Goal: Task Accomplishment & Management: Manage account settings

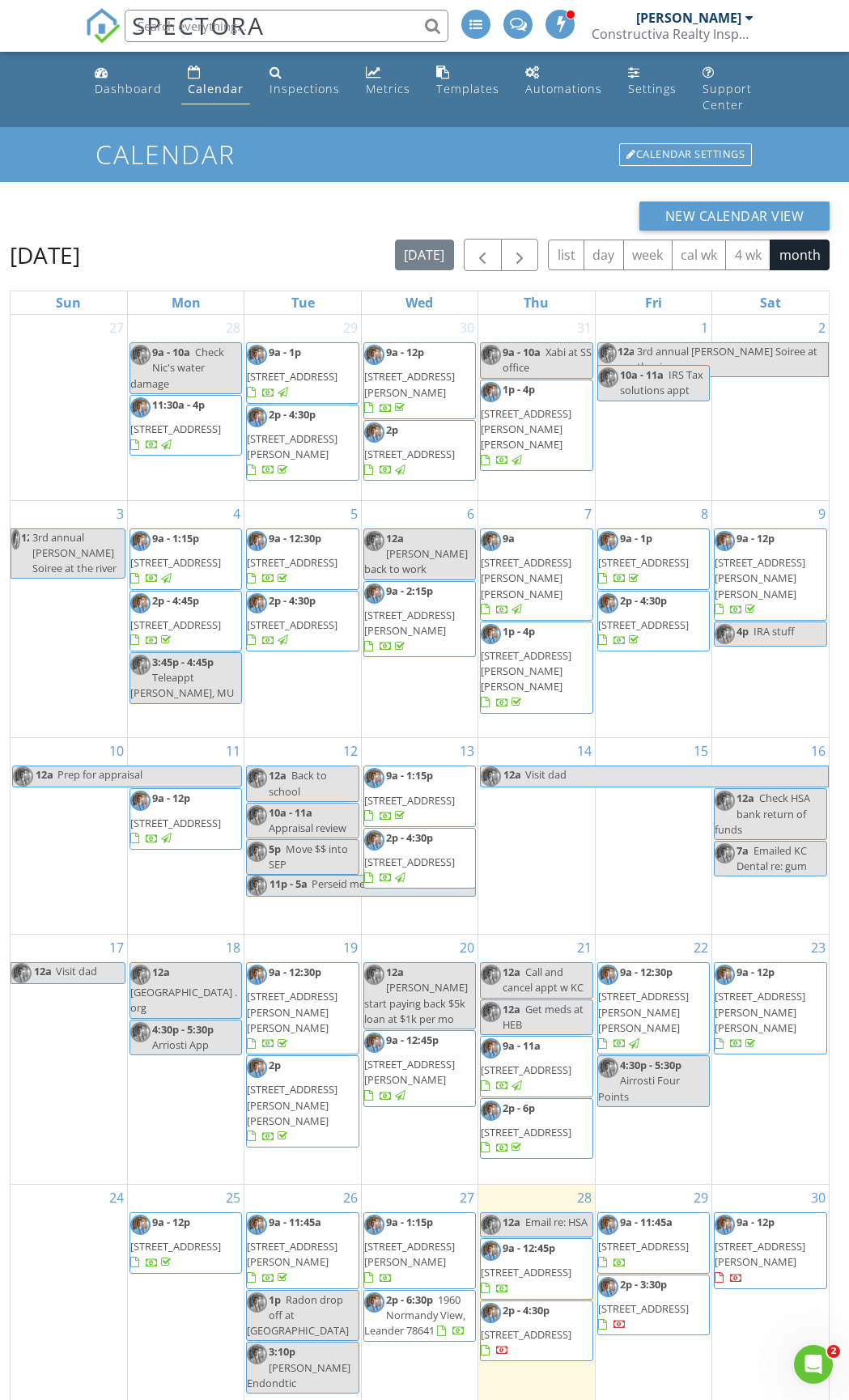
click at [277, 21] on input "text" at bounding box center [286, 26] width 323 height 32
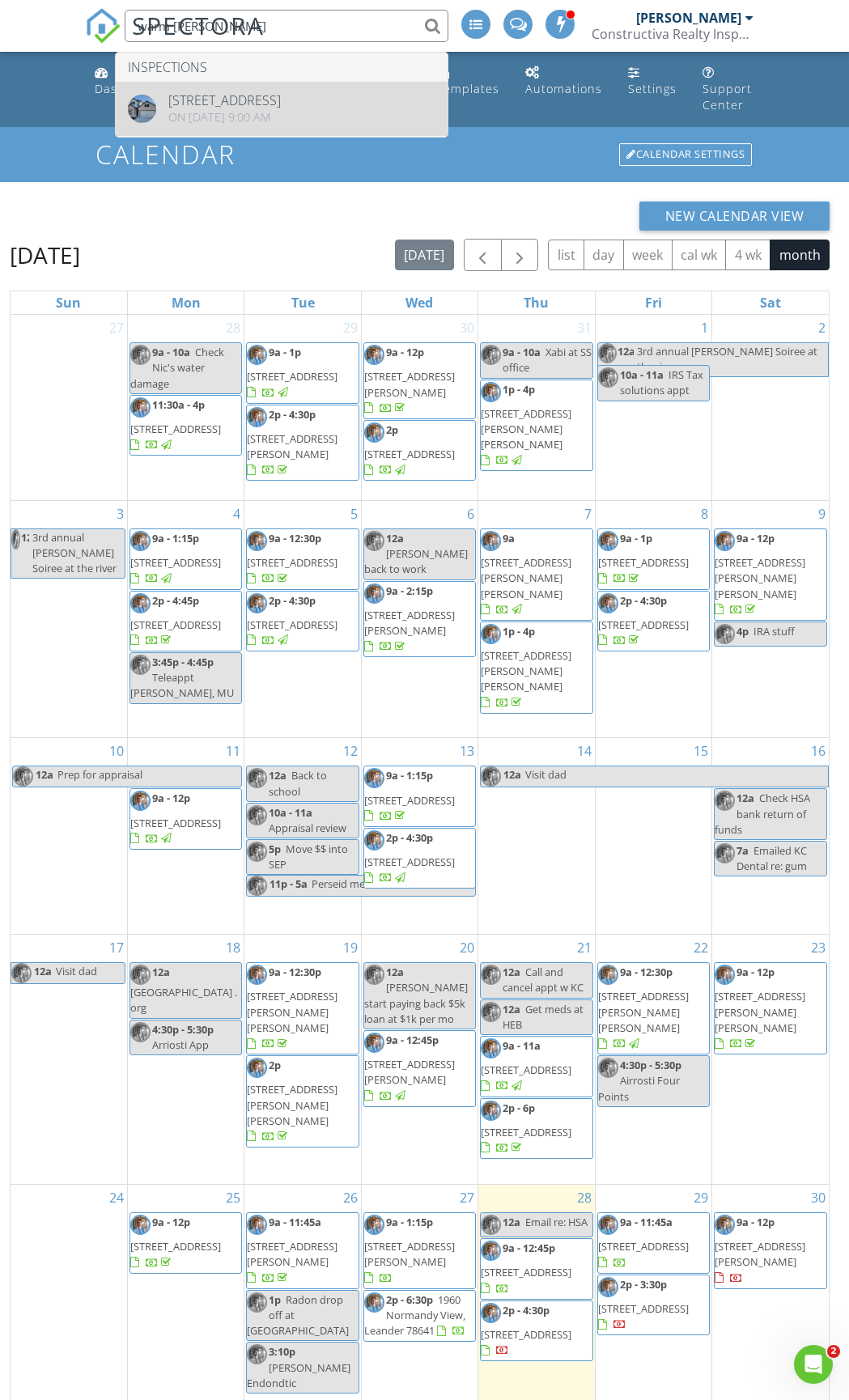
type input "warm wass"
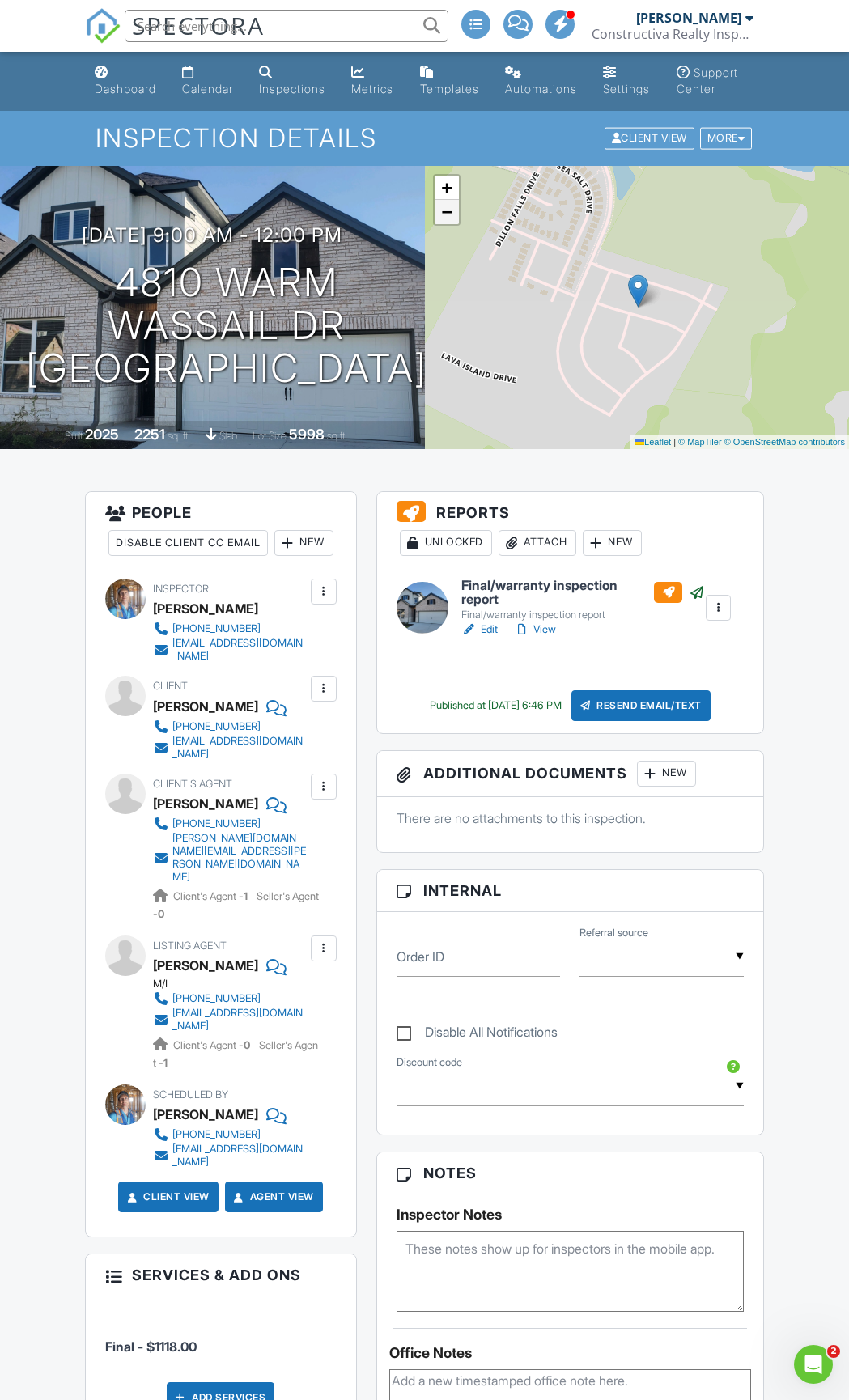
click at [449, 222] on span "−" at bounding box center [446, 212] width 11 height 20
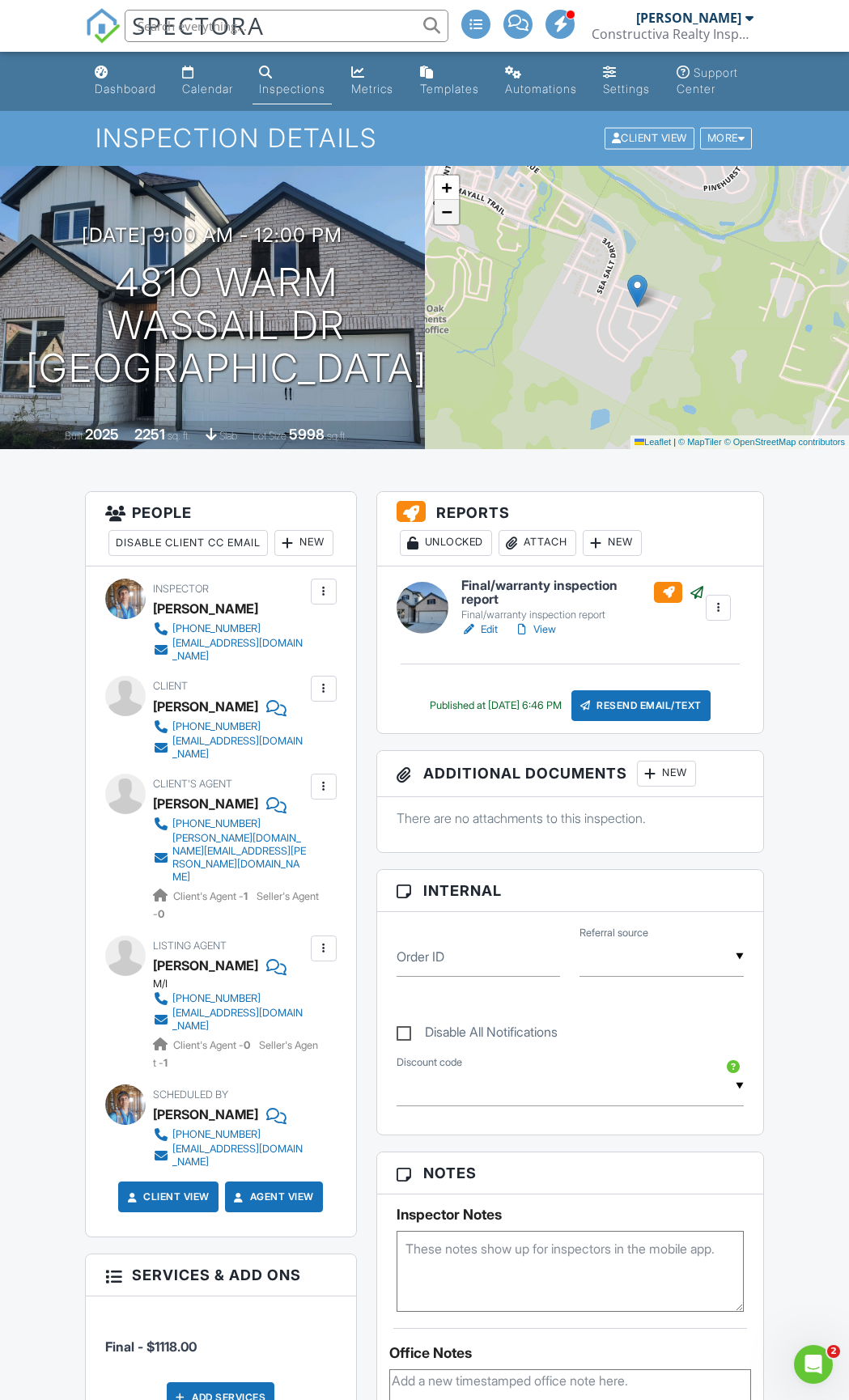
click at [449, 222] on span "−" at bounding box center [446, 212] width 11 height 20
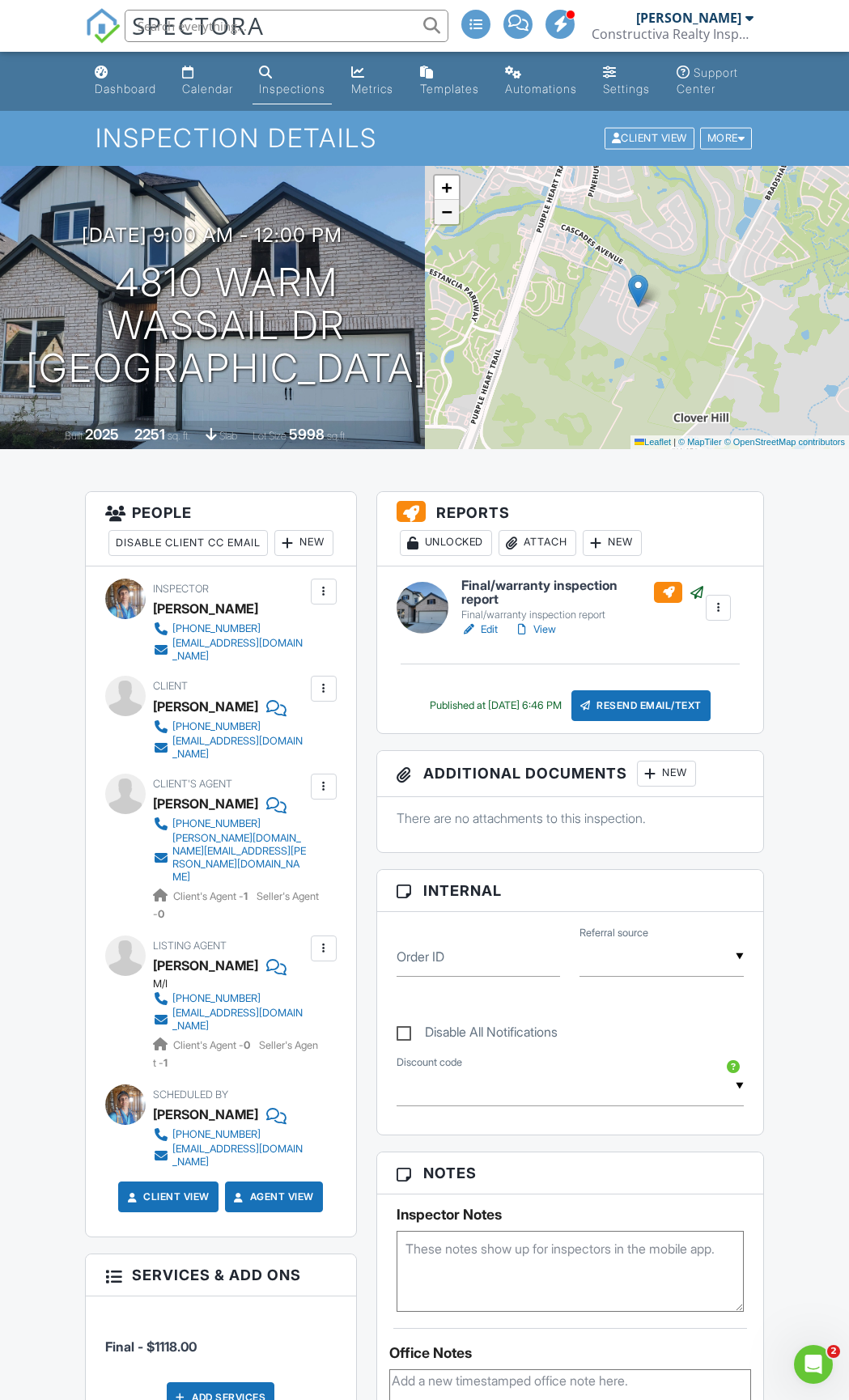
click at [449, 222] on span "−" at bounding box center [446, 212] width 11 height 20
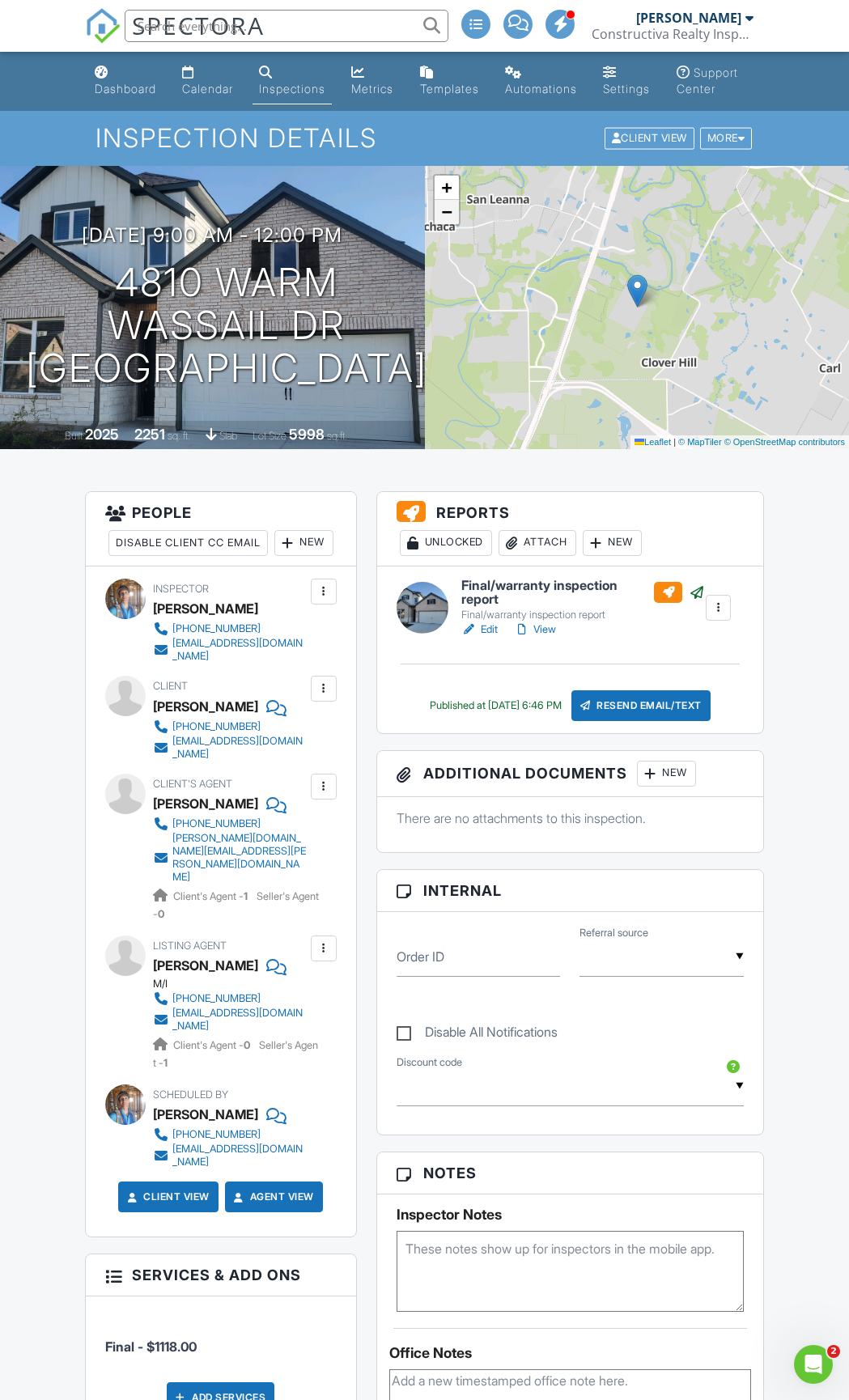
click at [449, 222] on span "−" at bounding box center [446, 212] width 11 height 20
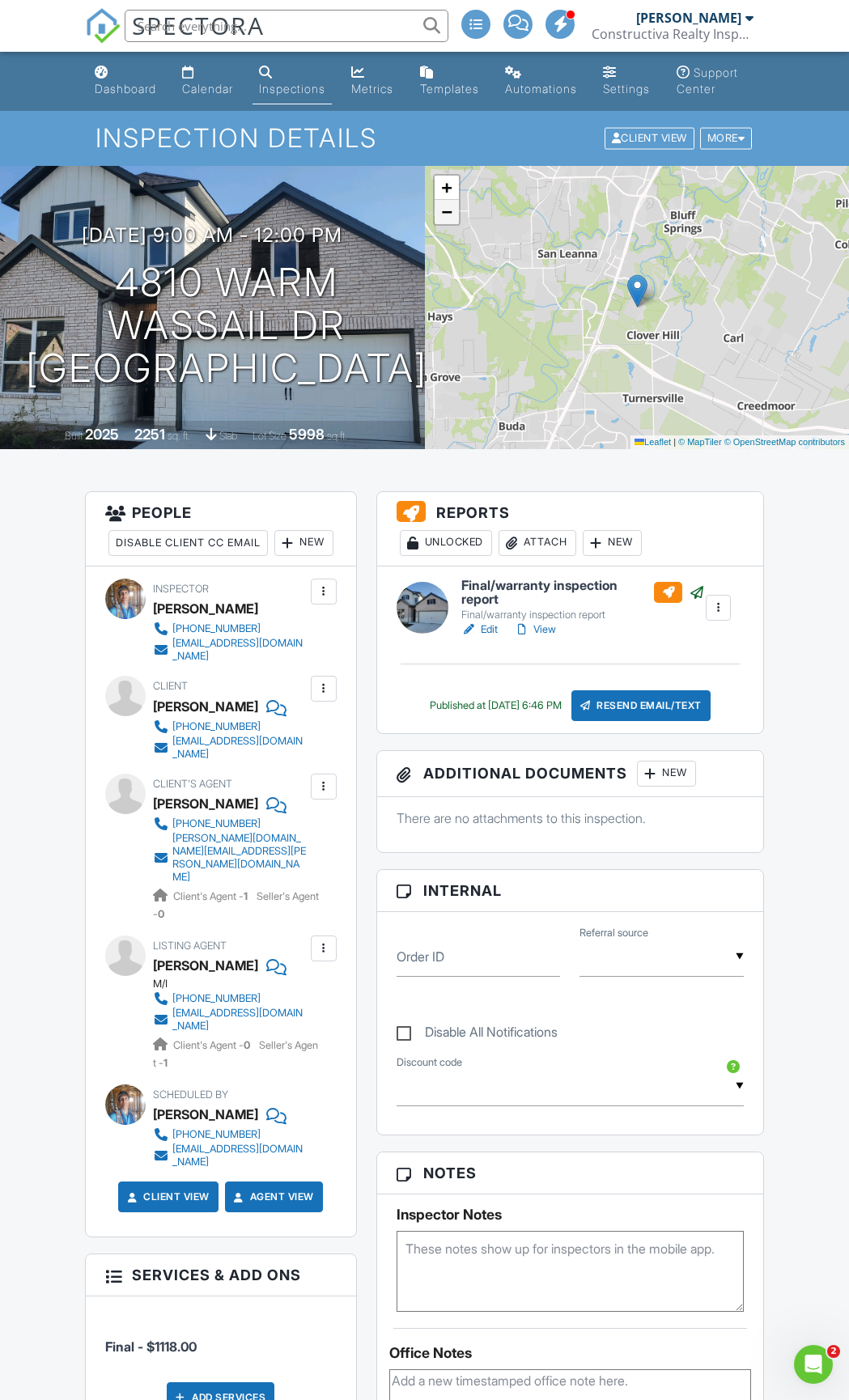
click at [449, 222] on span "−" at bounding box center [446, 212] width 11 height 20
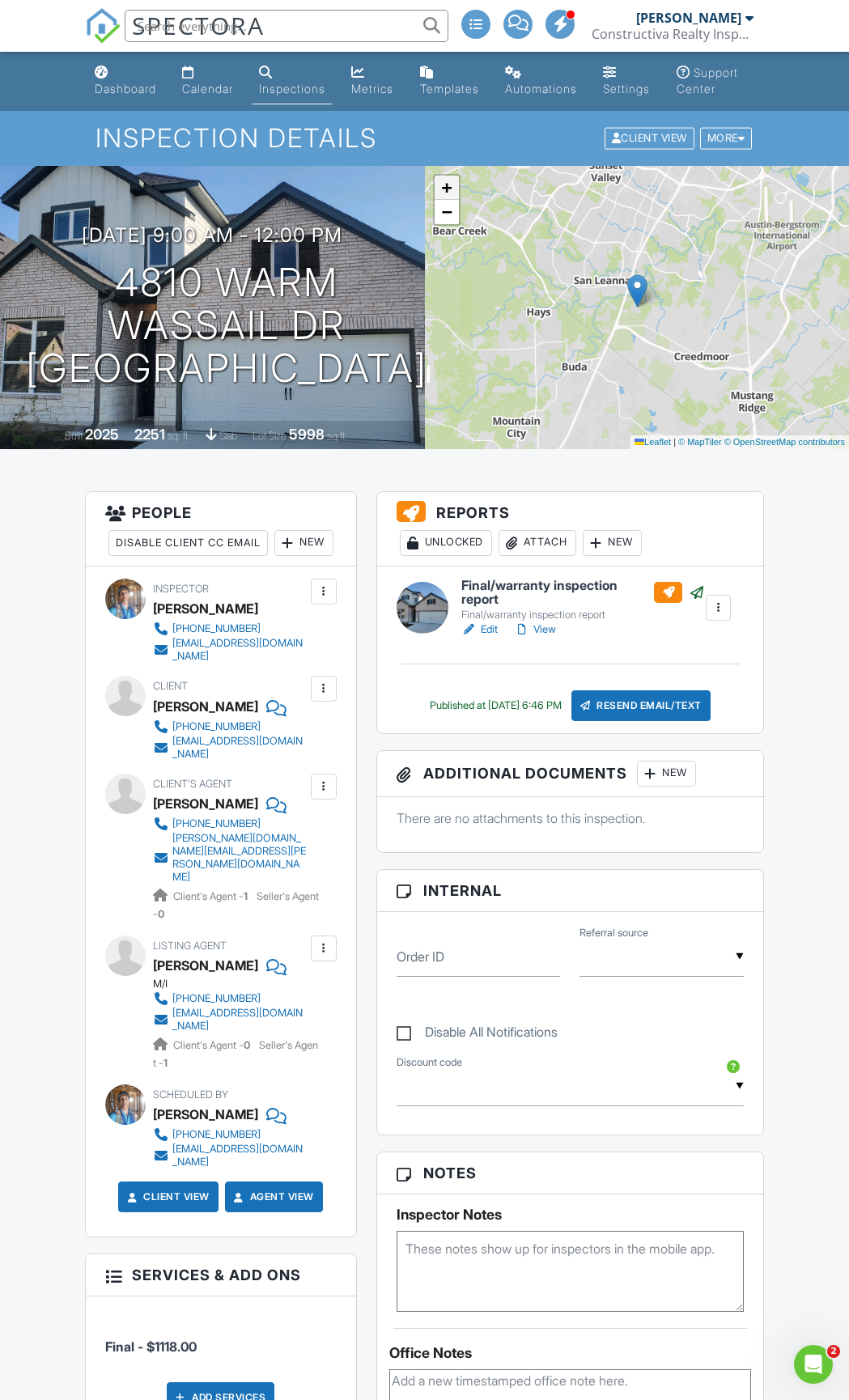
click at [444, 198] on span "+" at bounding box center [446, 187] width 11 height 20
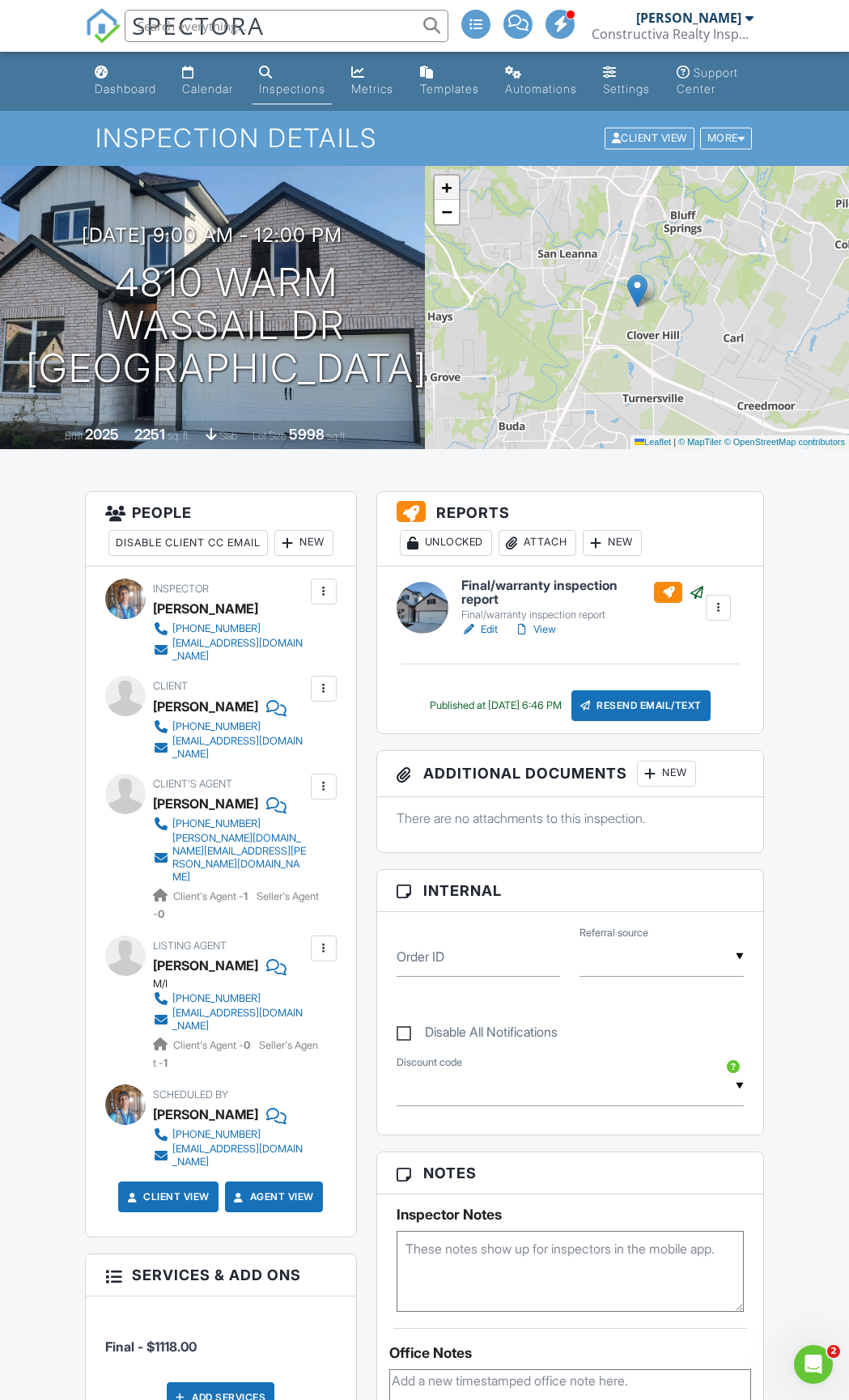
click at [444, 198] on span "+" at bounding box center [446, 187] width 11 height 20
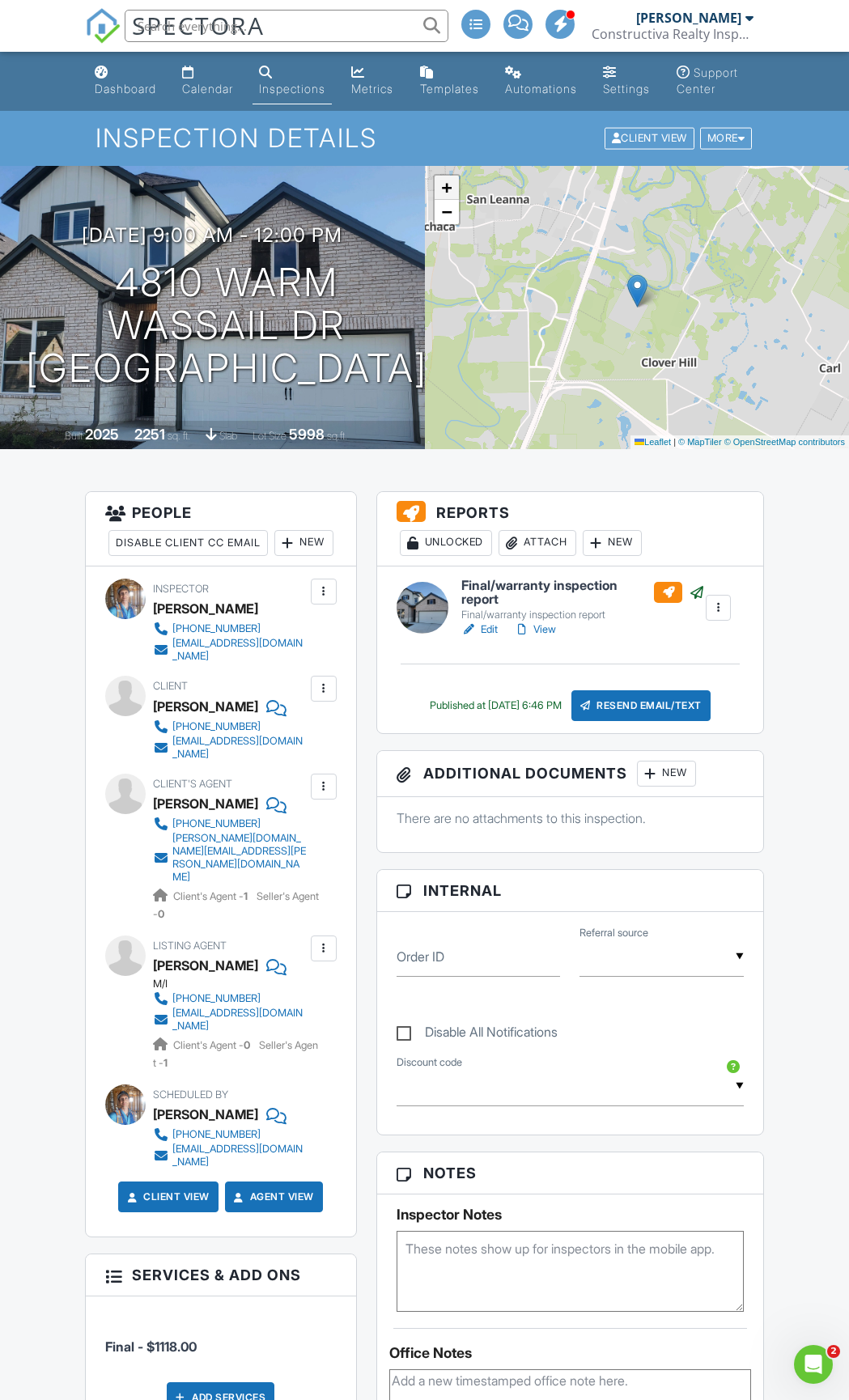
click at [444, 198] on span "+" at bounding box center [446, 187] width 11 height 20
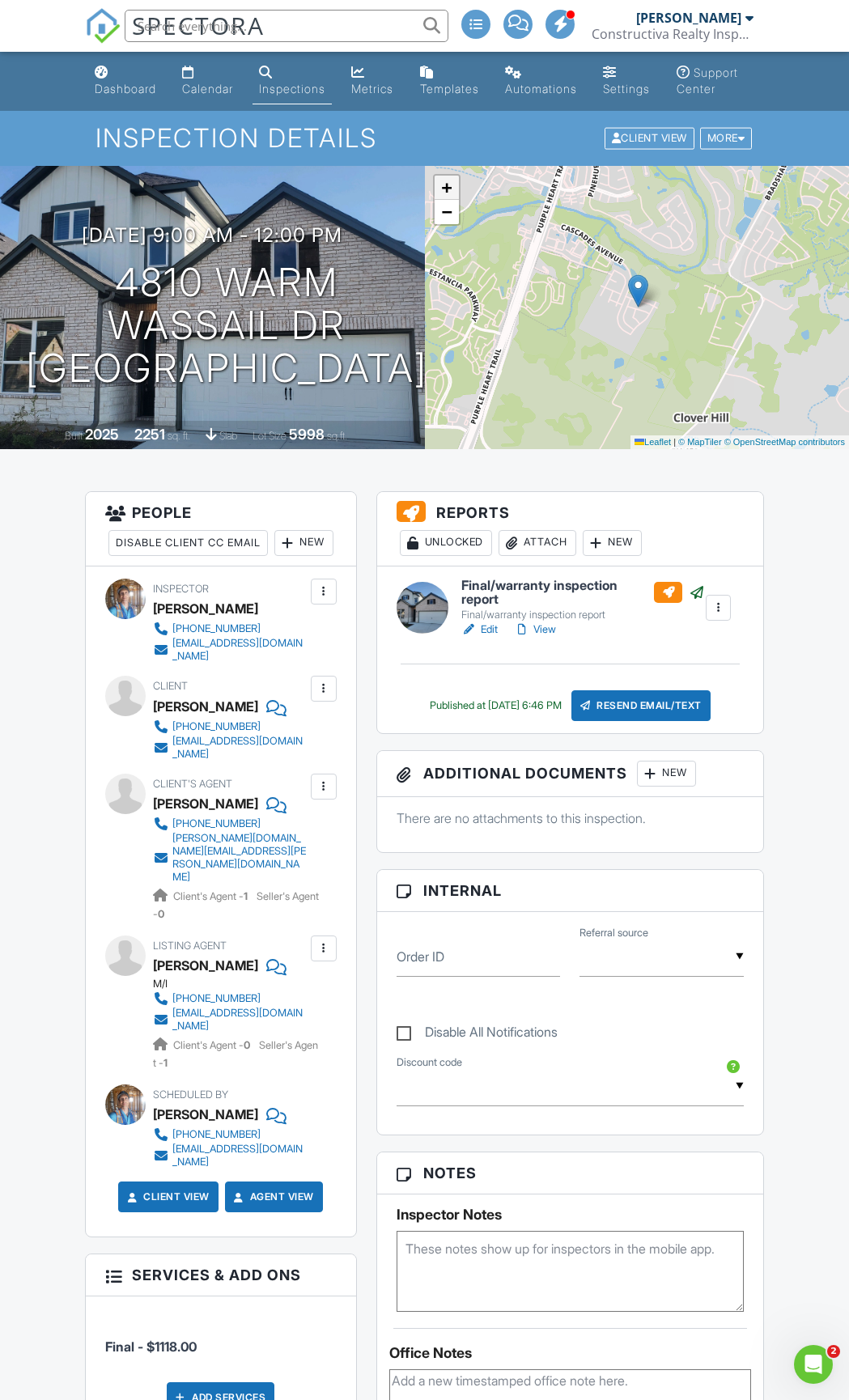
click at [444, 198] on span "+" at bounding box center [446, 187] width 11 height 20
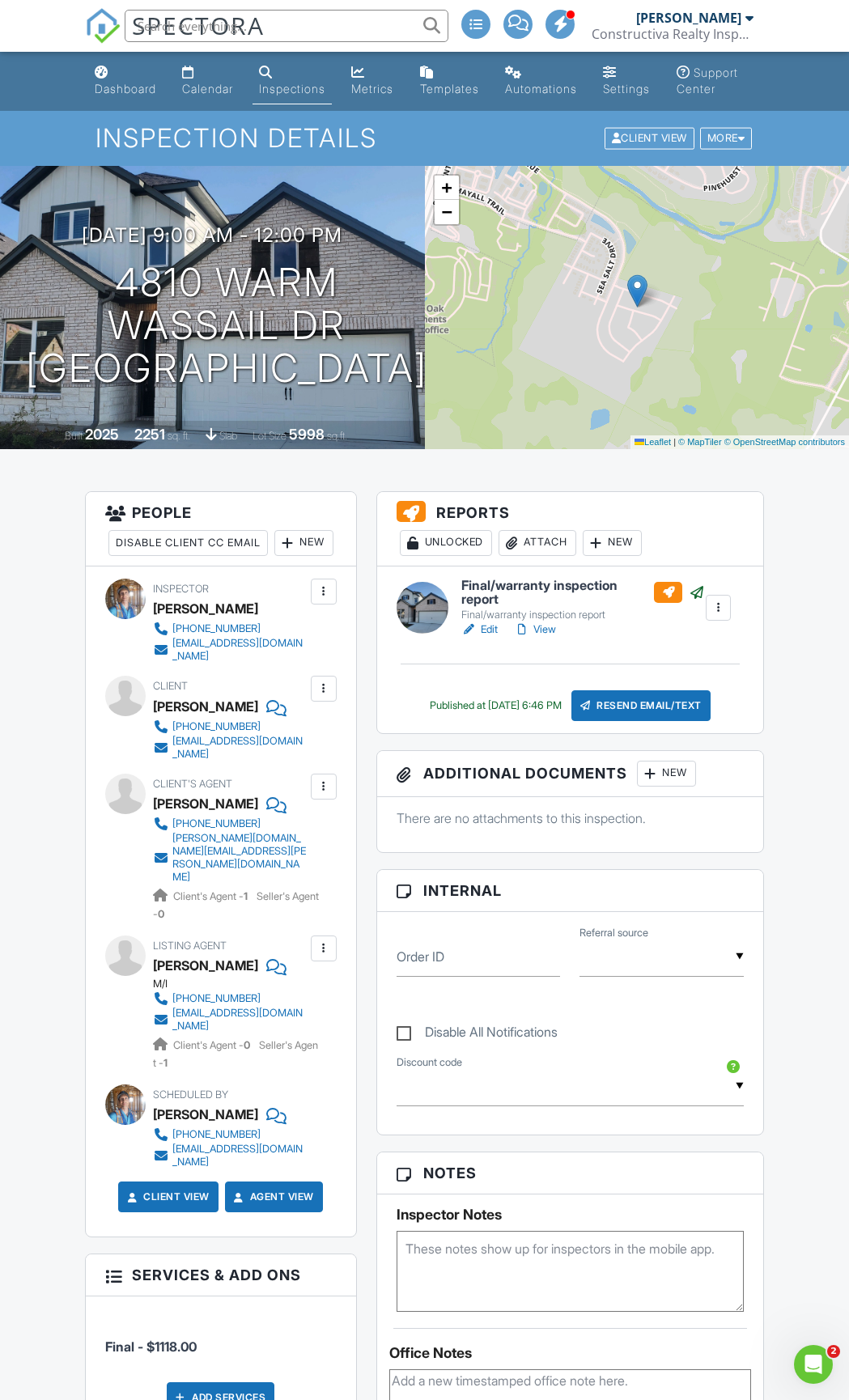
click at [539, 638] on link "View" at bounding box center [534, 630] width 42 height 17
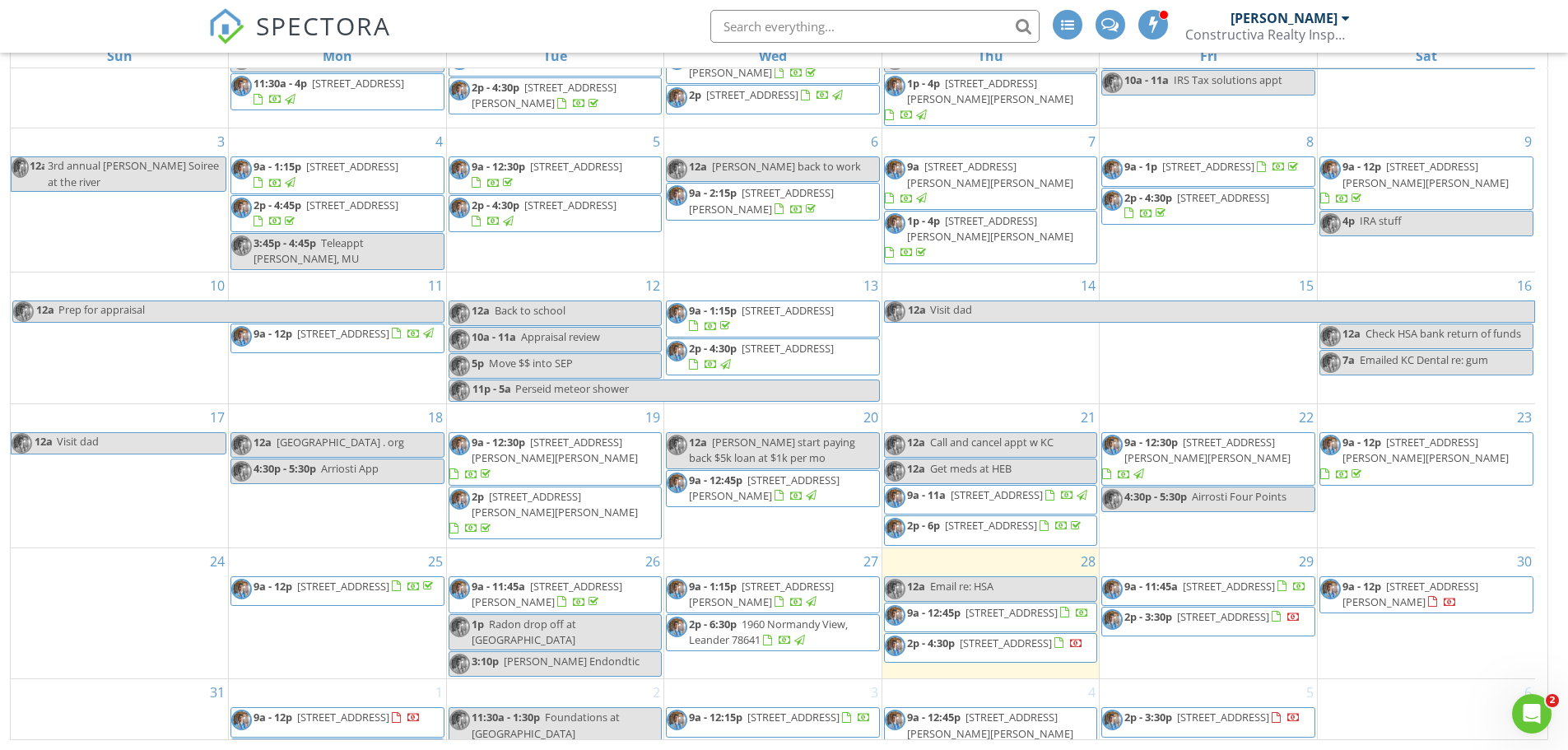
scroll to position [95, 0]
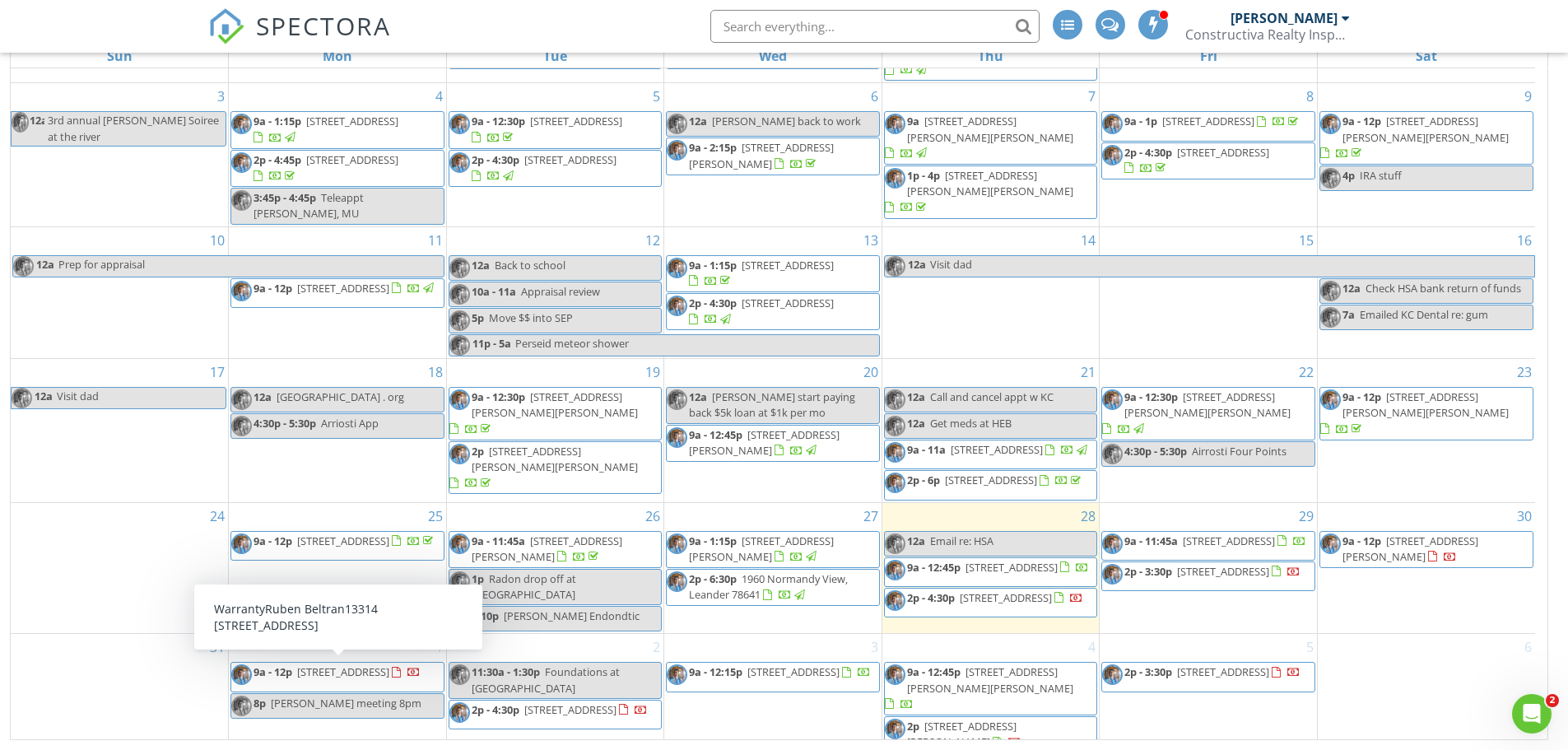
click at [410, 686] on span "9a - 12p 13314 Desert Orchid Dr, Buda 78610" at bounding box center [326, 677] width 189 height 24
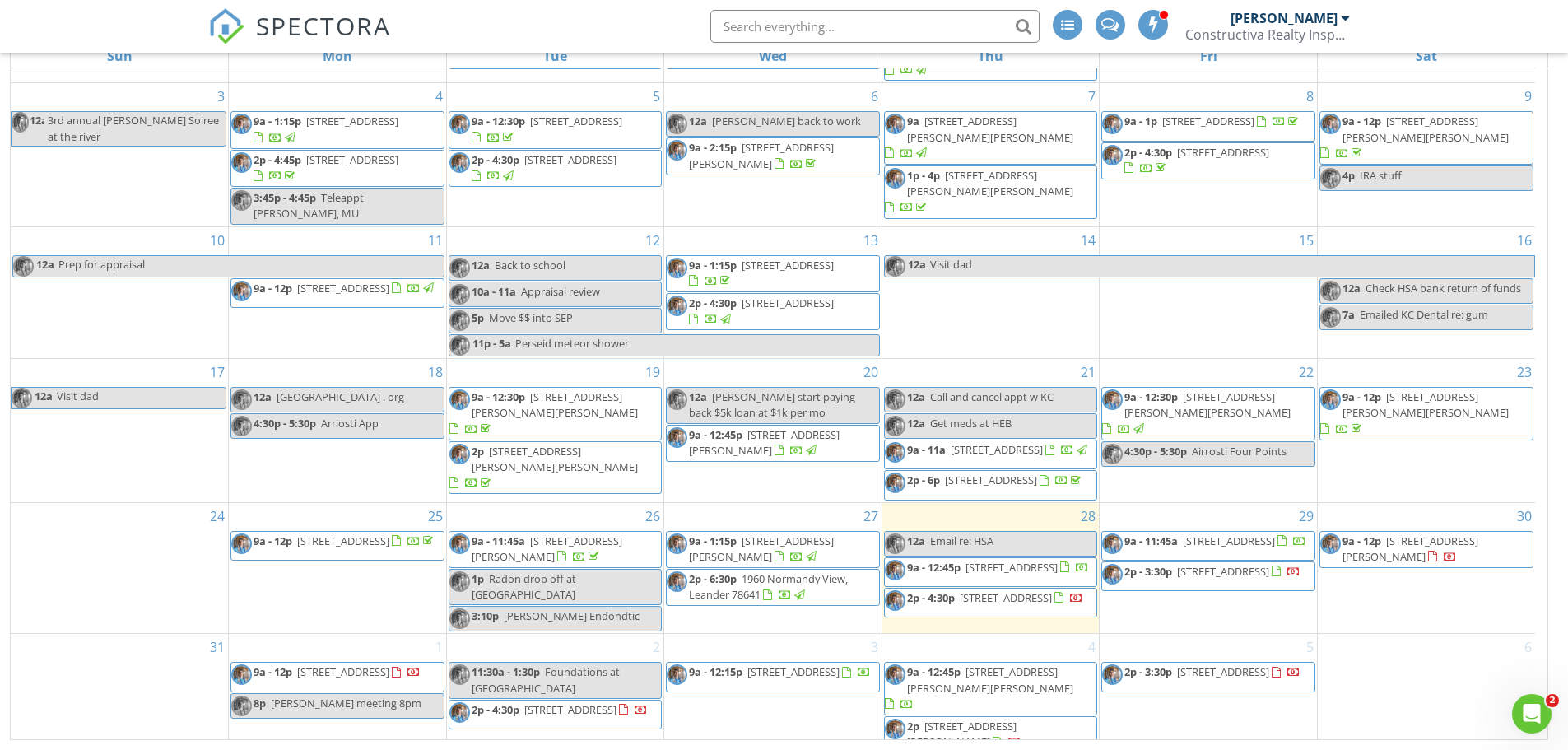
click at [343, 651] on div "1 9a - 12p 13314 Desert Orchid Dr, Buda 78610 8p Brandy meeting 8pm" at bounding box center [337, 695] width 217 height 121
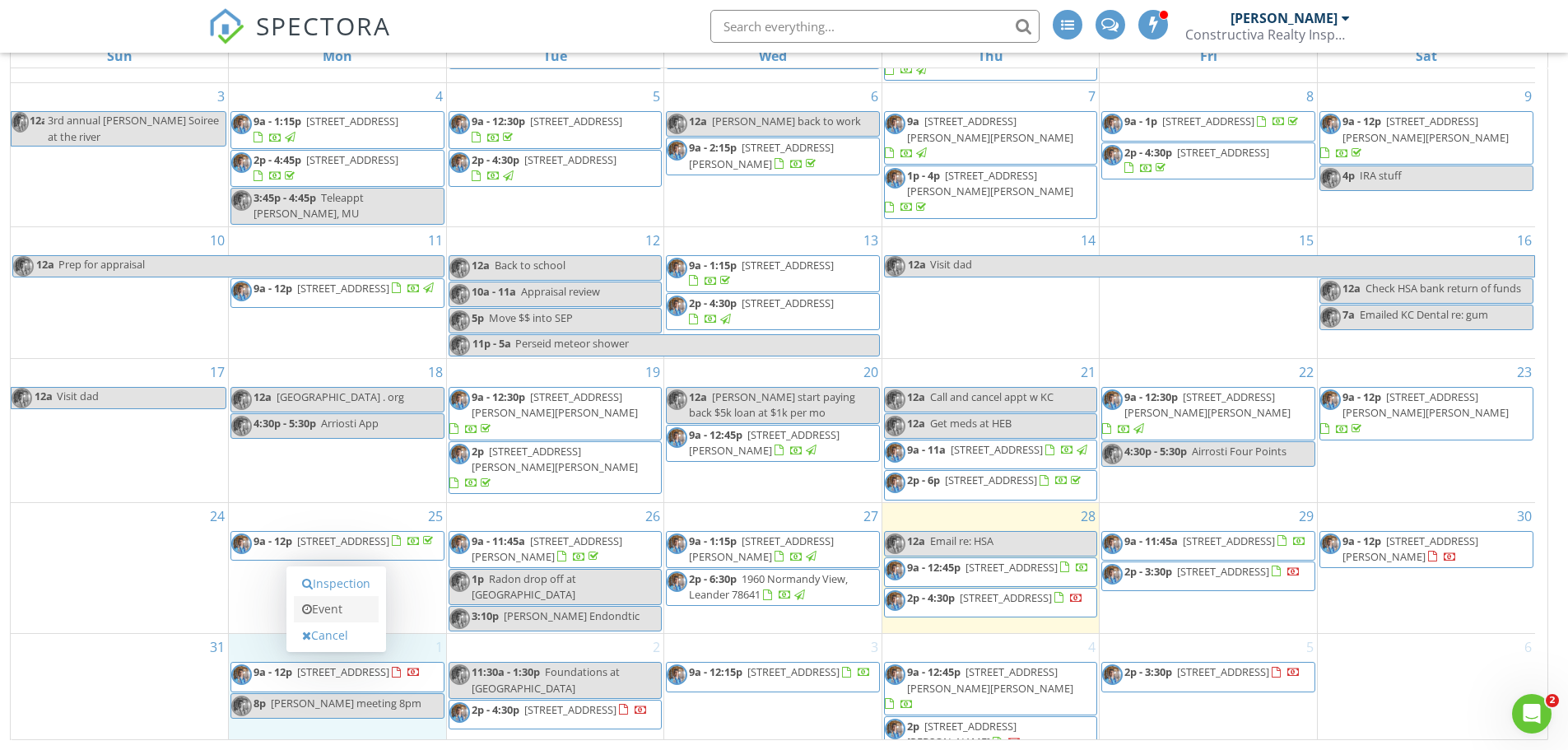
click at [336, 609] on link "Event" at bounding box center [336, 609] width 85 height 26
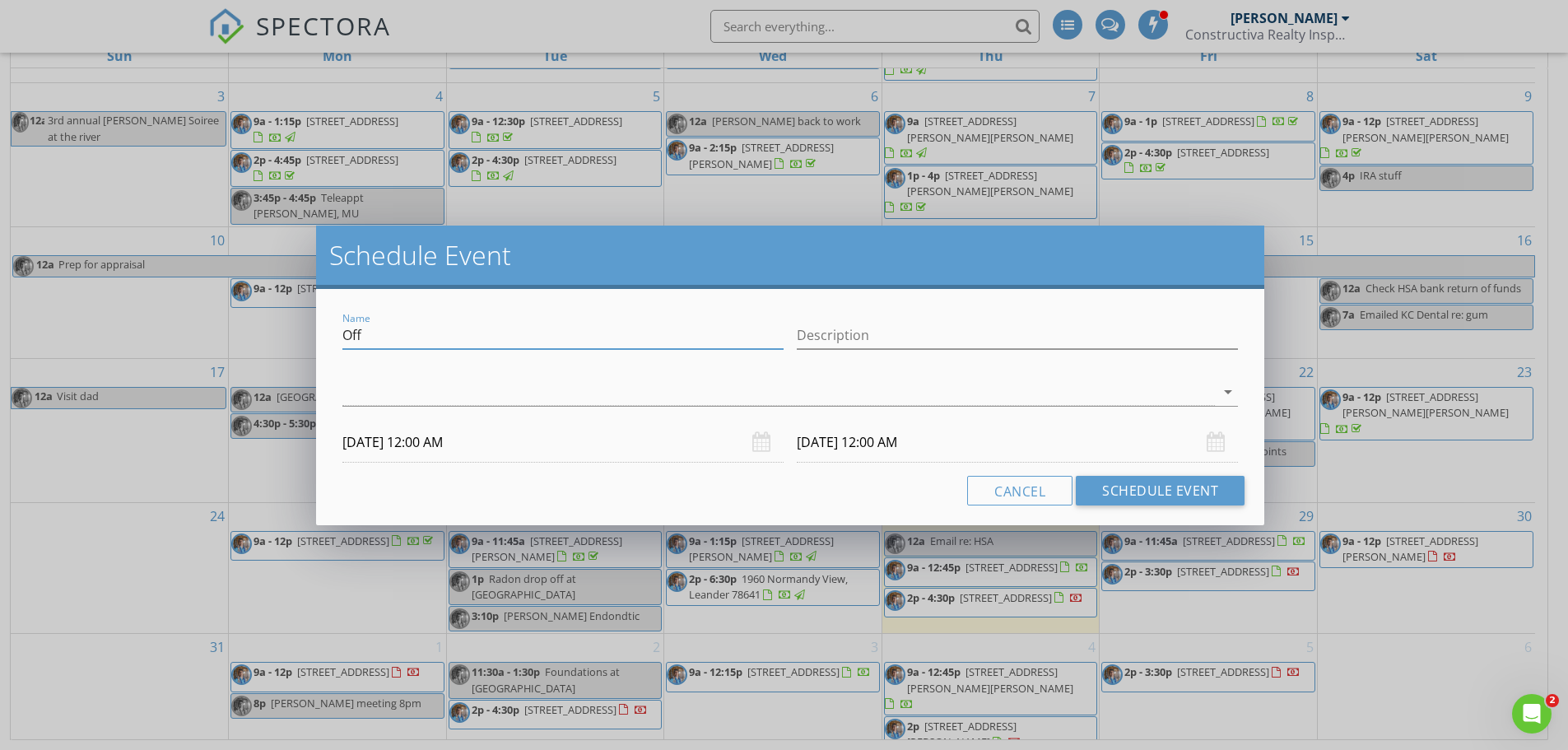
drag, startPoint x: 407, startPoint y: 328, endPoint x: 276, endPoint y: 332, distance: 131.1
click at [276, 332] on div "Schedule Event Name Off Description arrow_drop_down 09/01/2025 12:00 AM 09/02/2…" at bounding box center [784, 375] width 1568 height 750
type input "Go back to 4810 Warm Wassail for thermal scan"
click at [617, 402] on div at bounding box center [778, 392] width 872 height 27
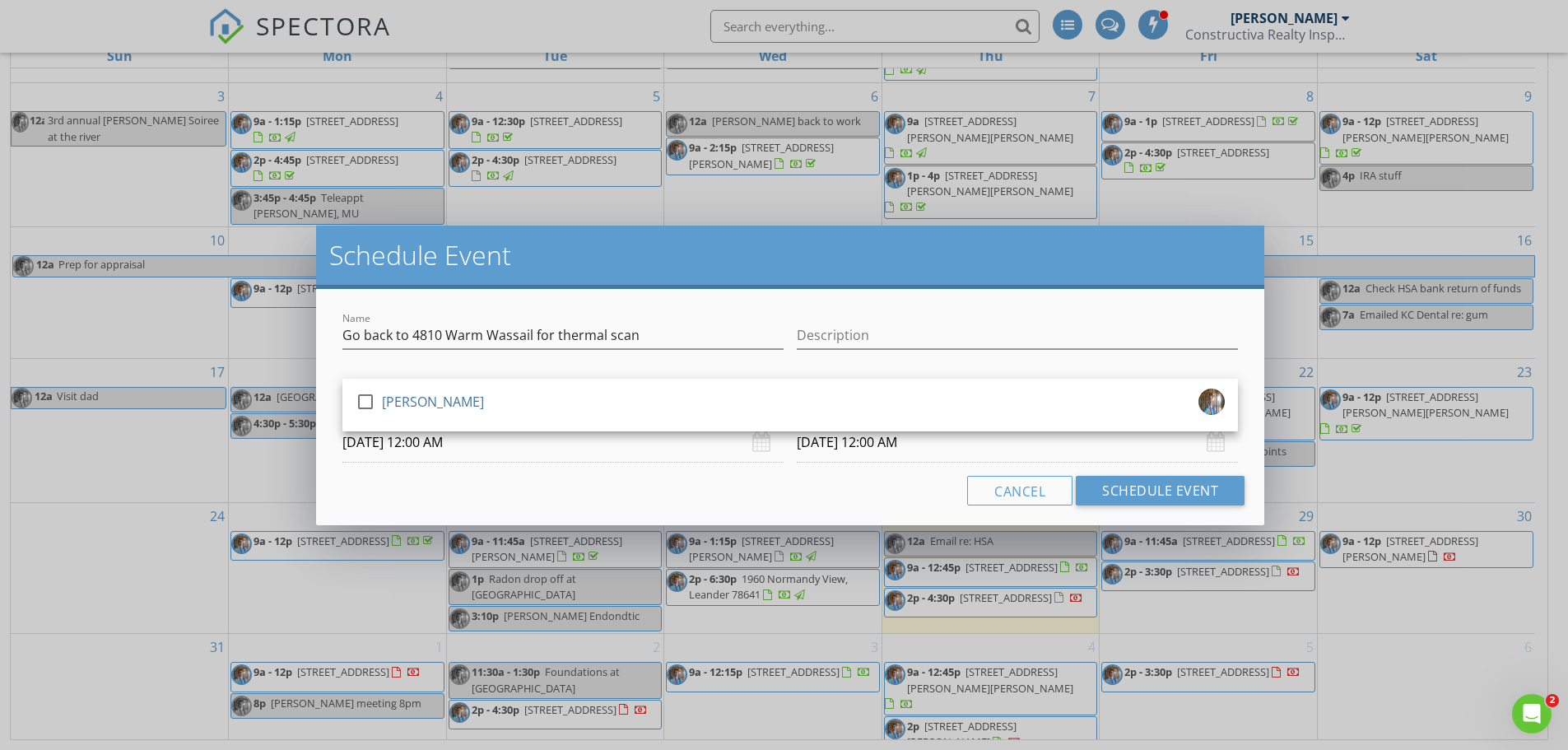
click at [617, 402] on div "check_box_outline_blank Casey Callais" at bounding box center [790, 405] width 869 height 33
click at [534, 452] on input "09/01/2025 12:00 AM" at bounding box center [563, 443] width 442 height 40
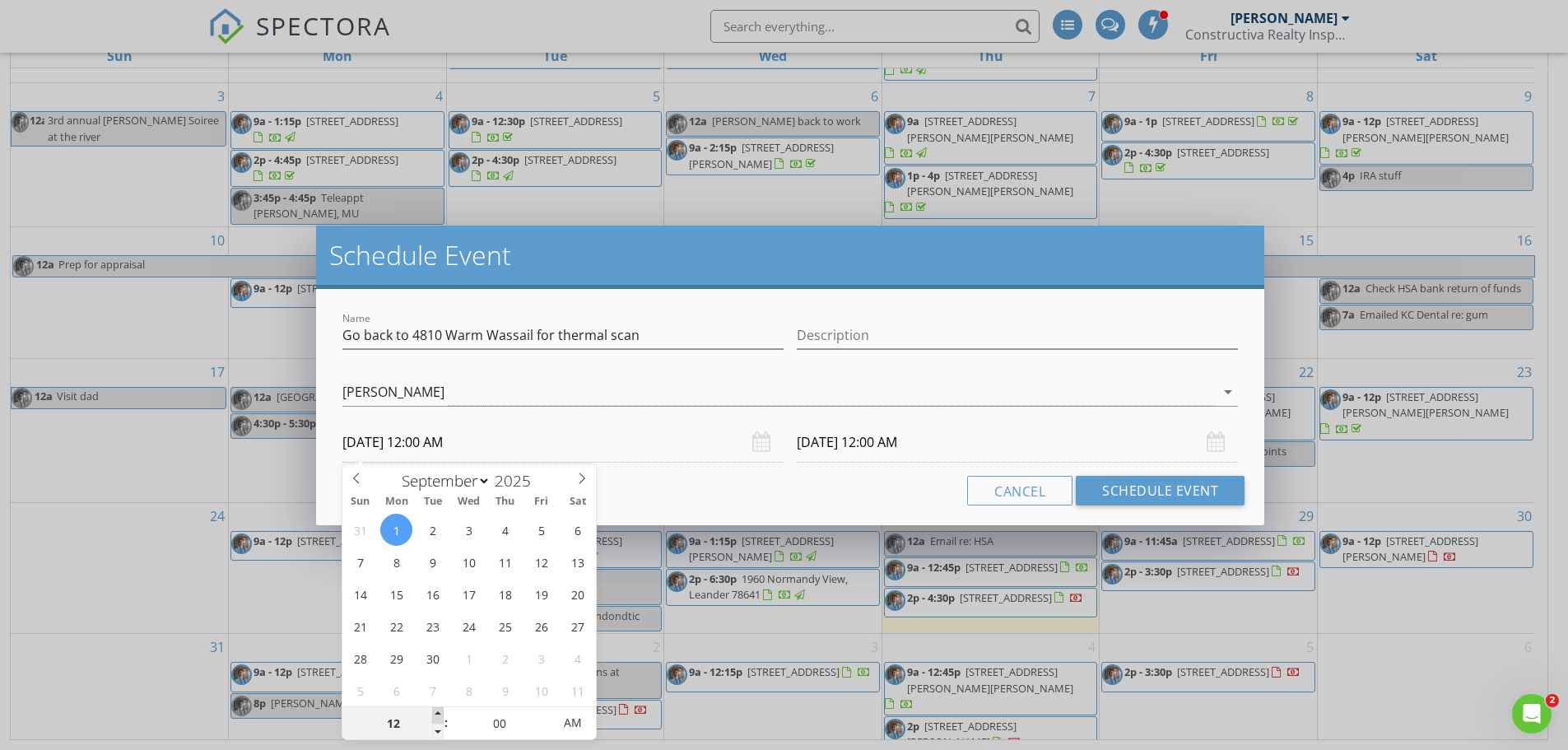
type input "01"
type input "09/01/2025 1:00 AM"
click at [436, 713] on span at bounding box center [438, 716] width 12 height 17
type input "01"
type input "09/02/2025 1:00 AM"
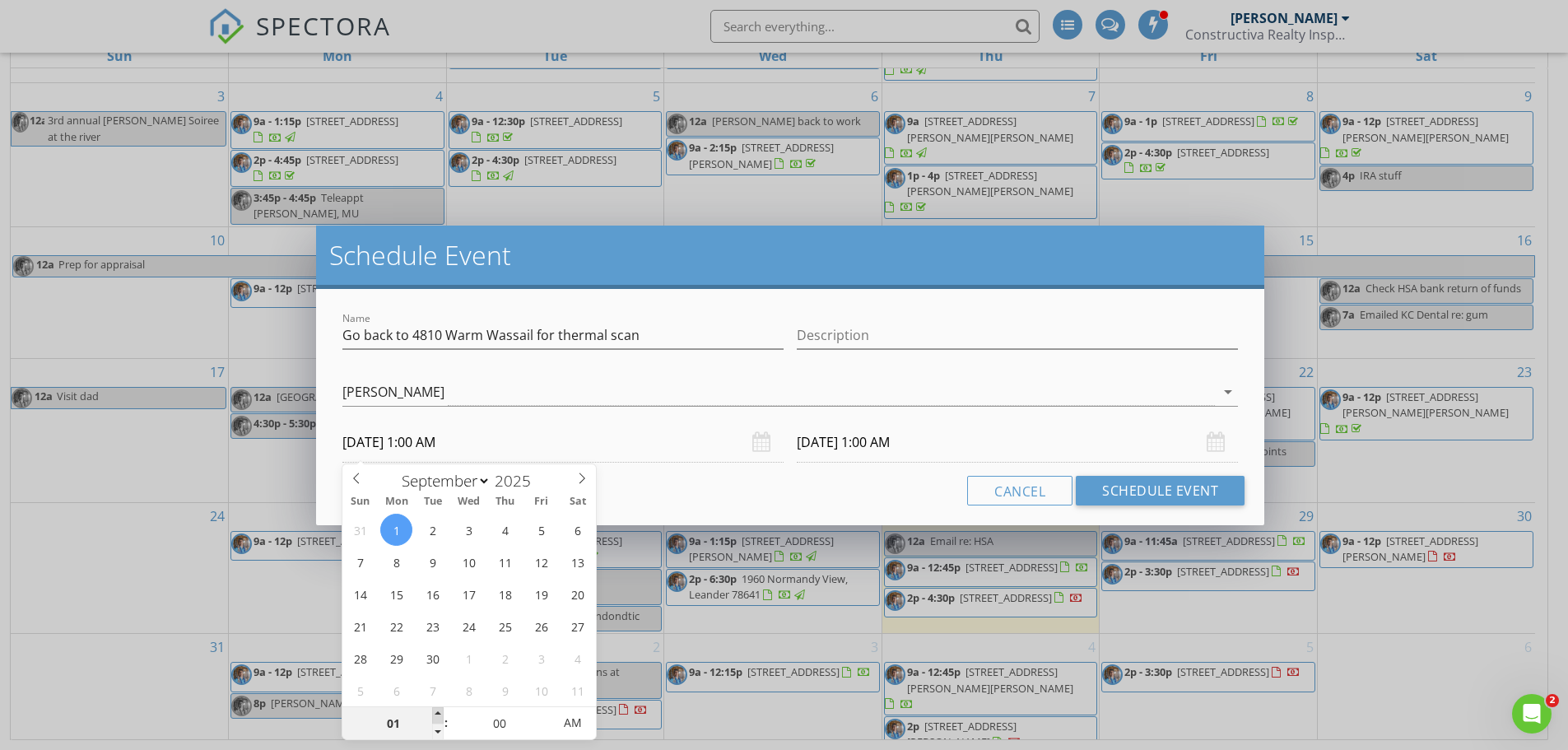
type input "02"
type input "09/01/2025 2:00 AM"
click at [436, 713] on span at bounding box center [438, 716] width 12 height 17
type input "02"
type input "09/02/2025 2:00 AM"
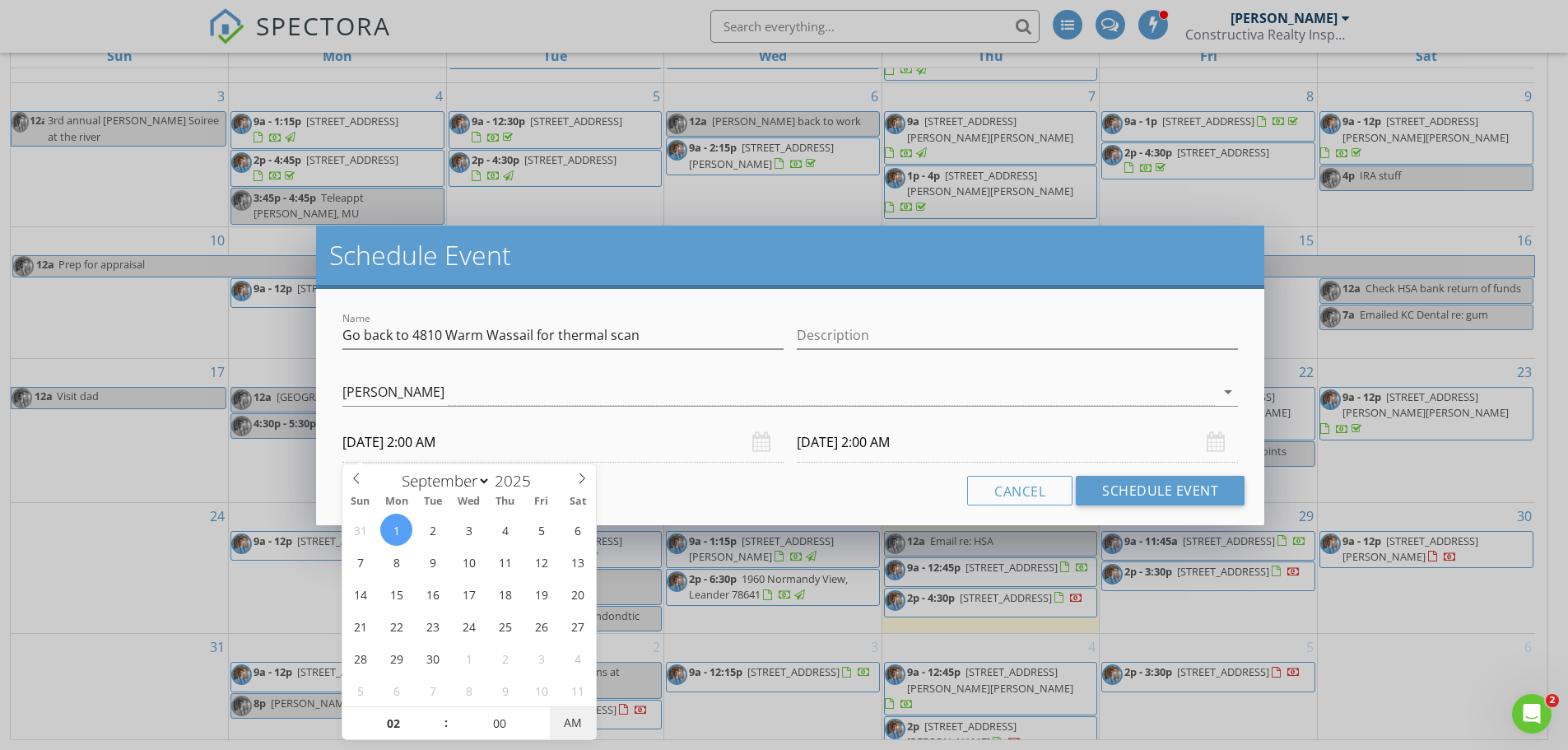
type input "09/01/2025 2:00 PM"
click at [584, 728] on span "PM" at bounding box center [573, 723] width 45 height 33
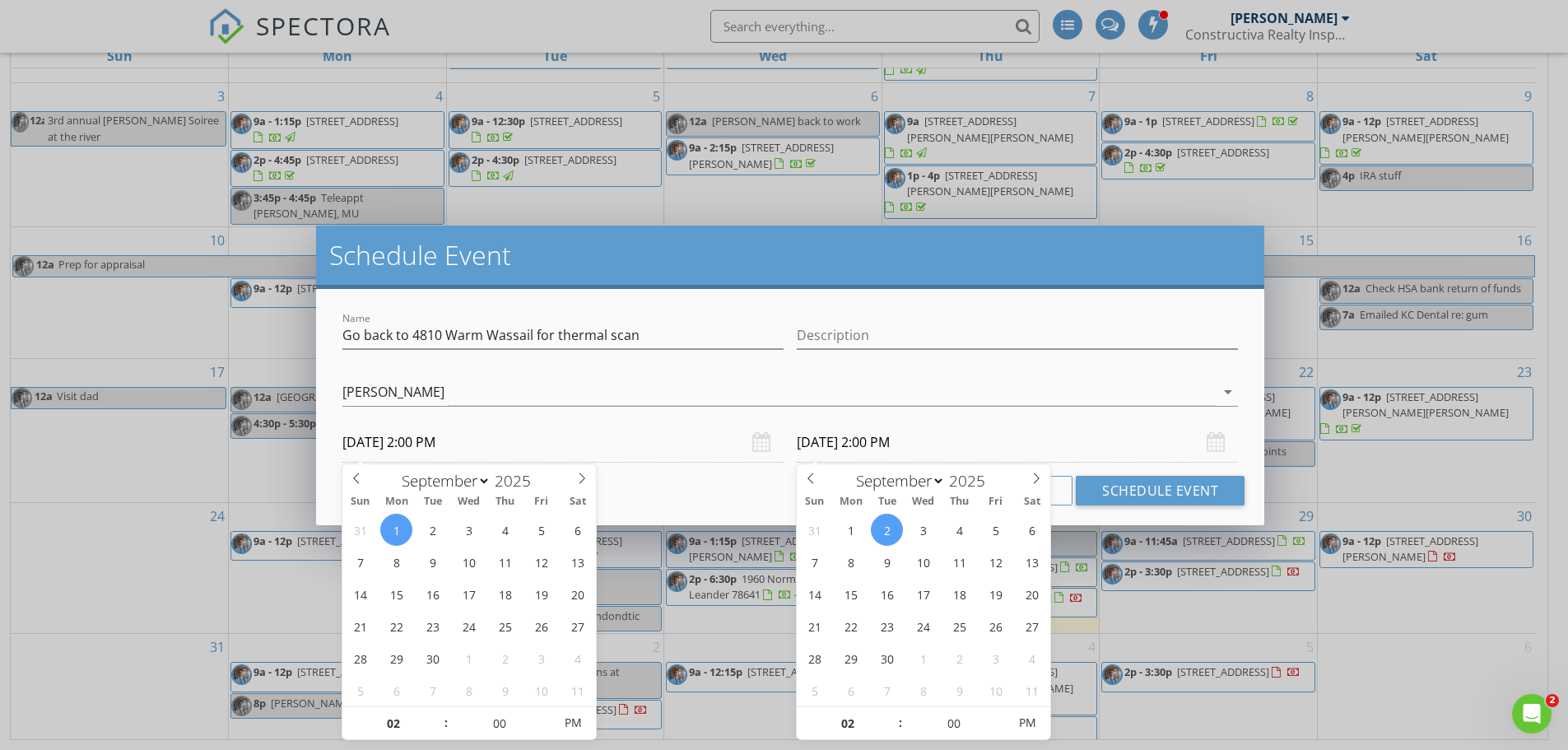
click at [893, 443] on input "09/02/2025 2:00 PM" at bounding box center [1017, 443] width 442 height 40
type input "09/01/2025 2:00 PM"
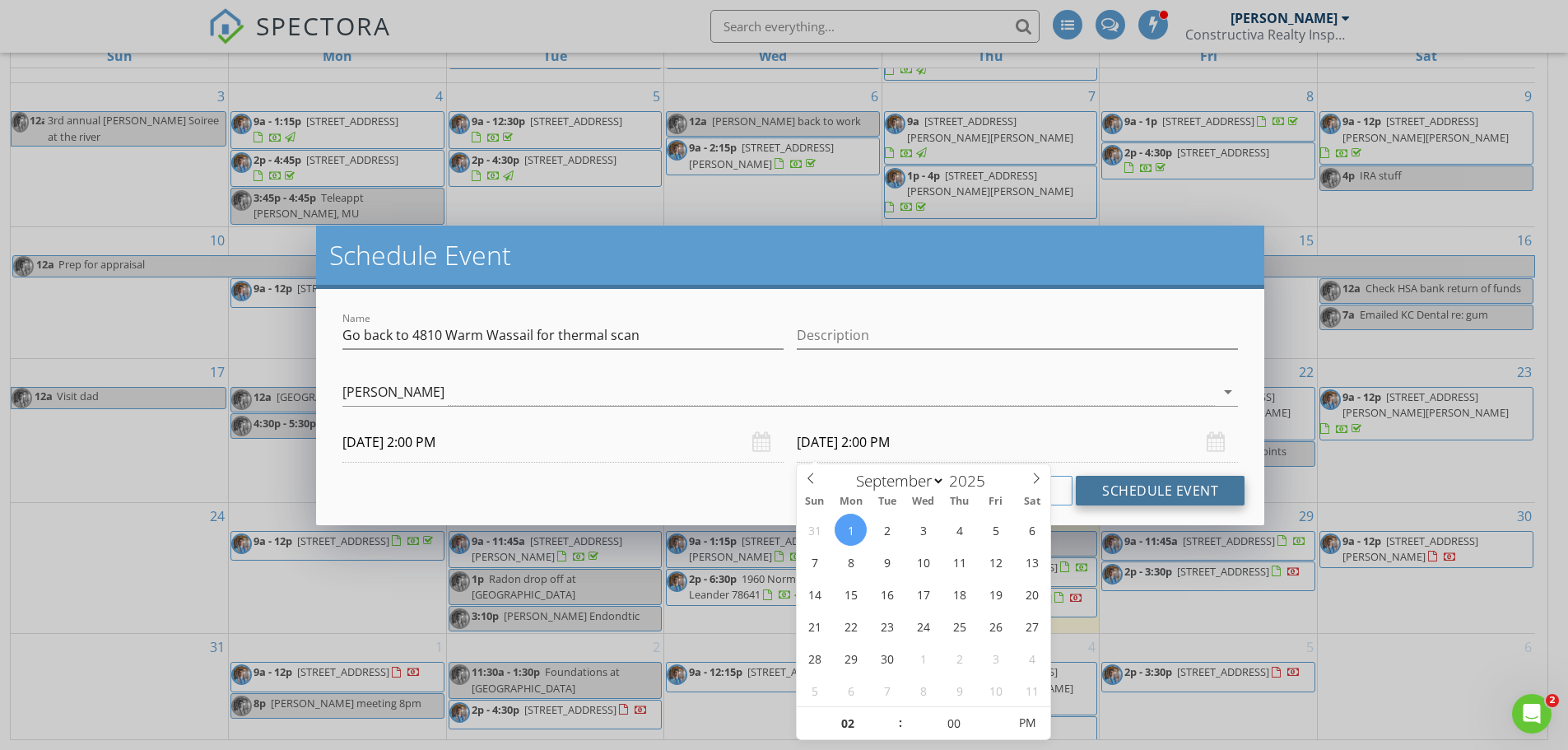
click at [1117, 493] on button "Schedule Event" at bounding box center [1160, 491] width 169 height 29
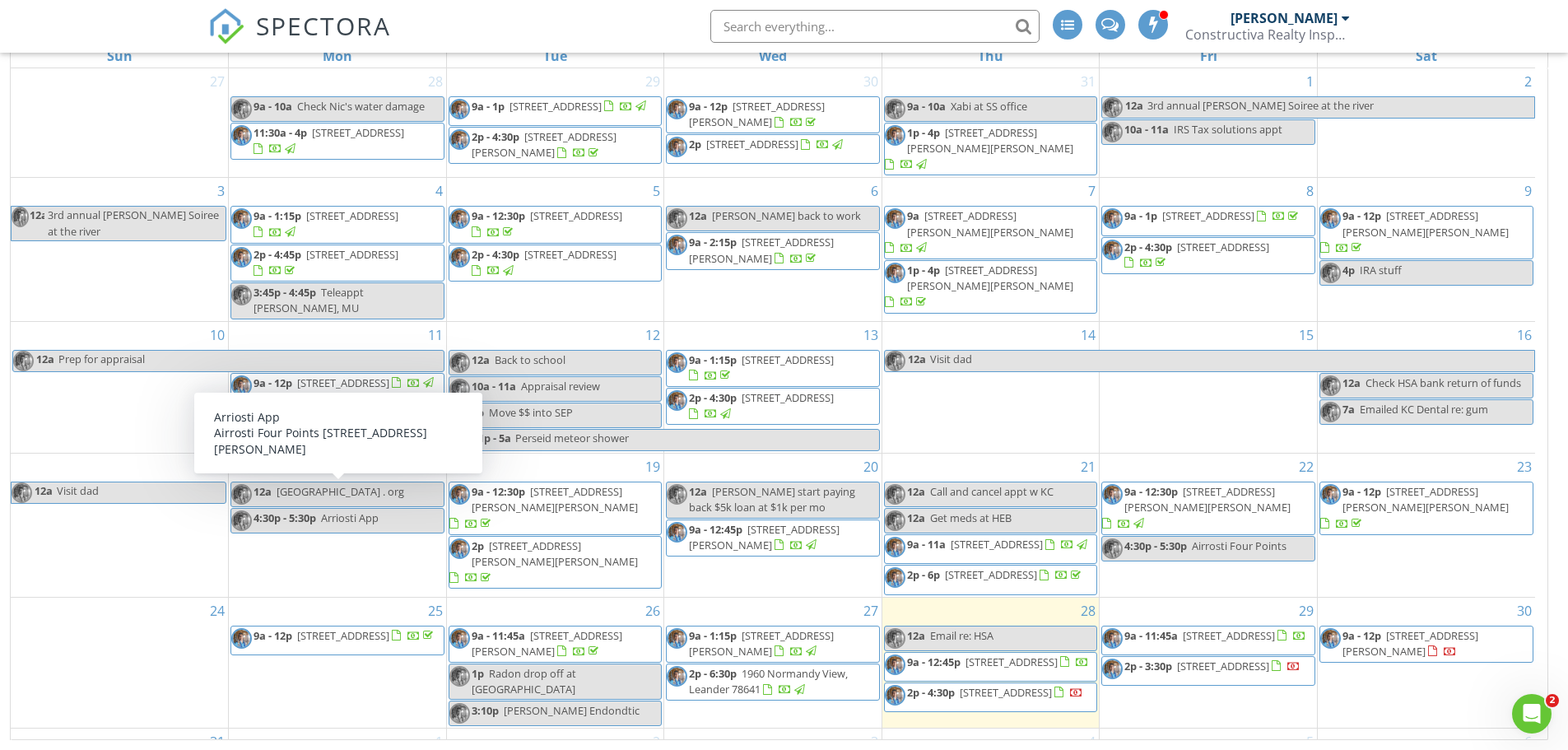
scroll to position [120, 0]
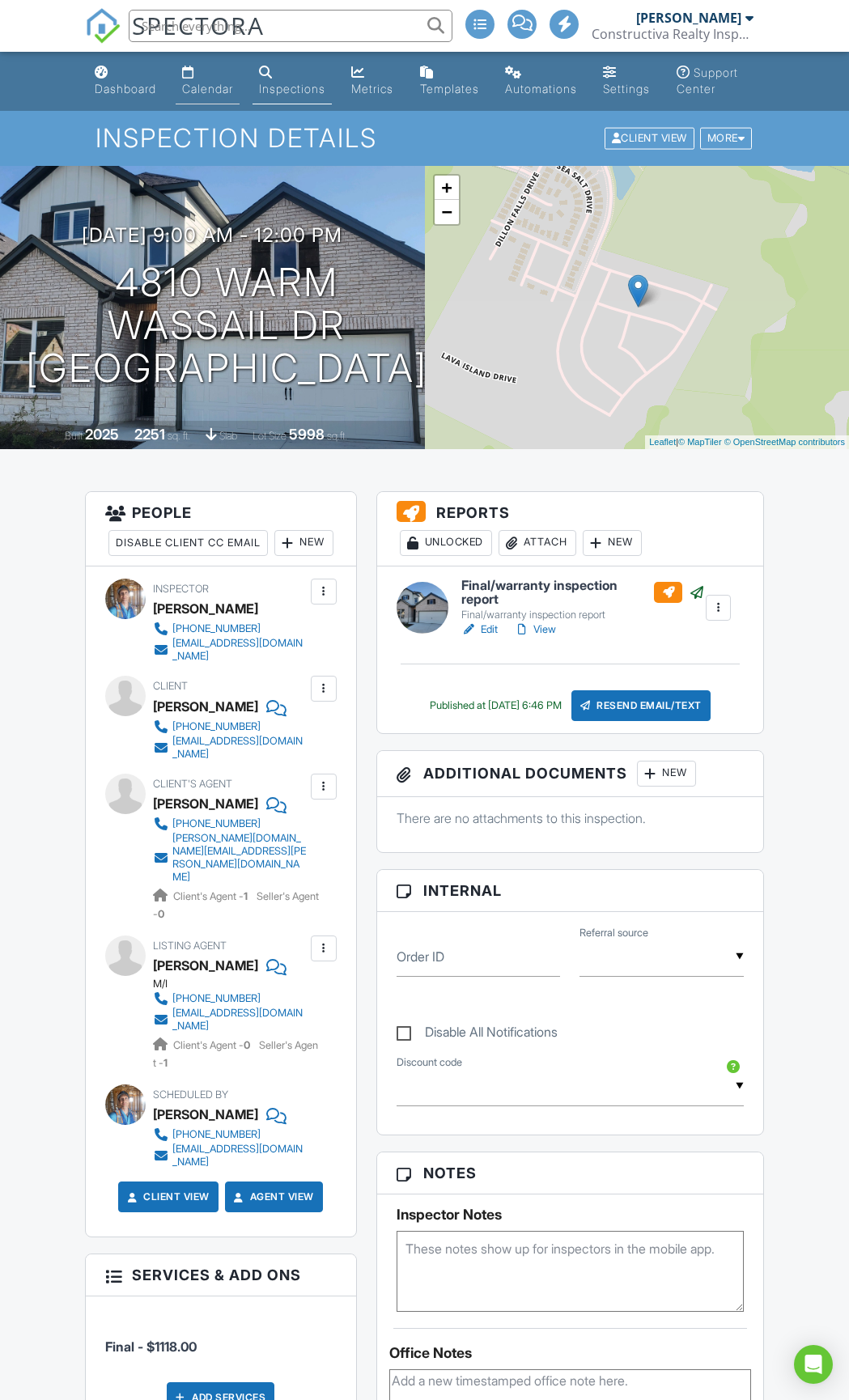
click at [220, 83] on div "Calendar" at bounding box center [207, 88] width 51 height 14
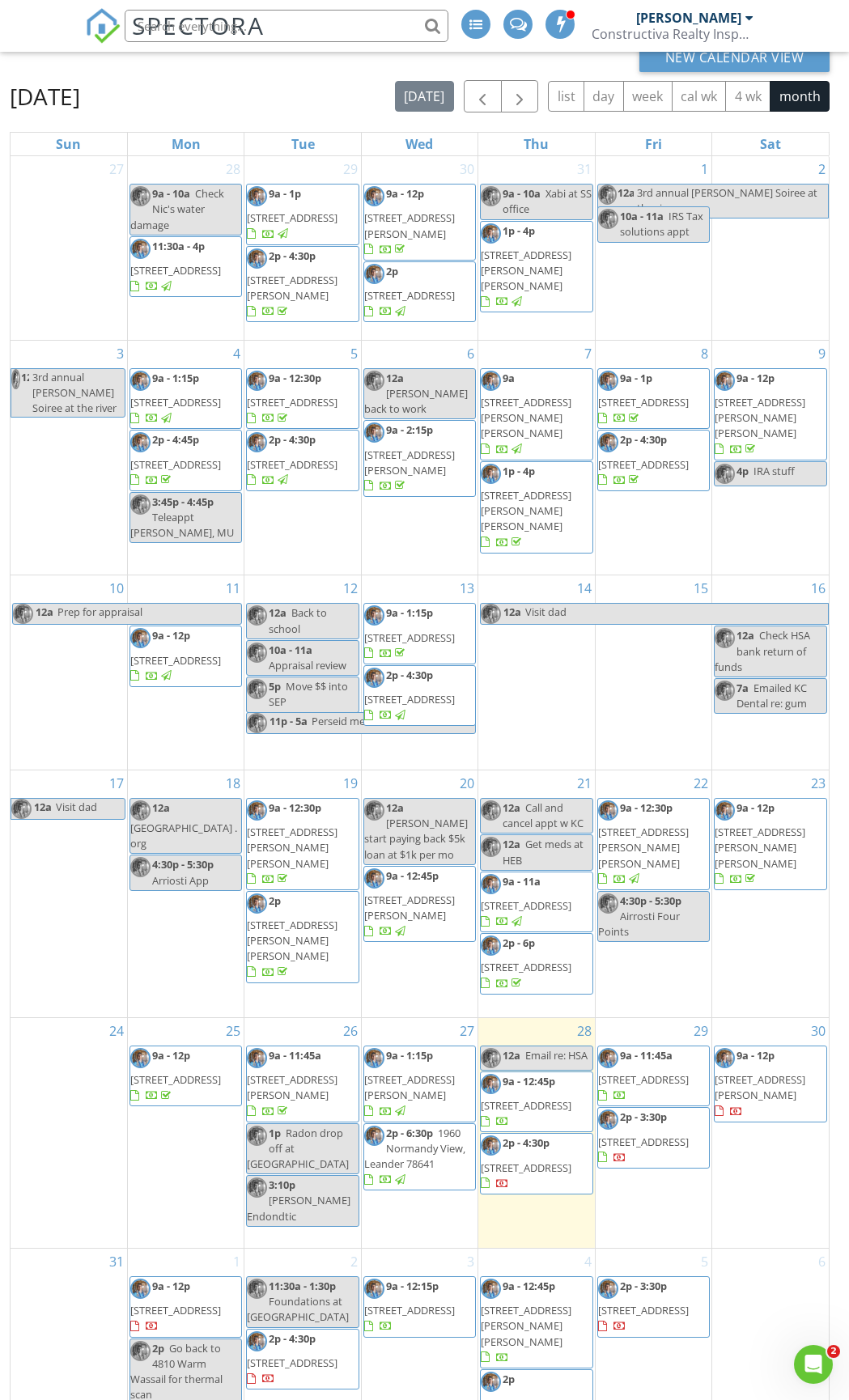
scroll to position [248, 0]
